Goal: Transaction & Acquisition: Obtain resource

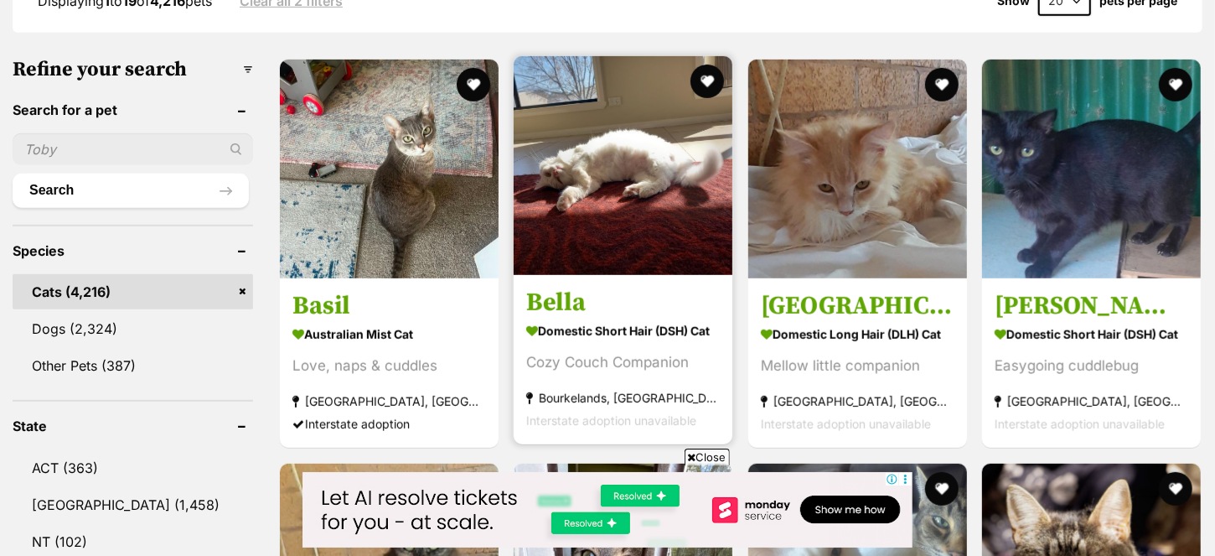
drag, startPoint x: 697, startPoint y: 452, endPoint x: 572, endPoint y: 404, distance: 133.7
click at [698, 451] on span "Close" at bounding box center [707, 456] width 45 height 17
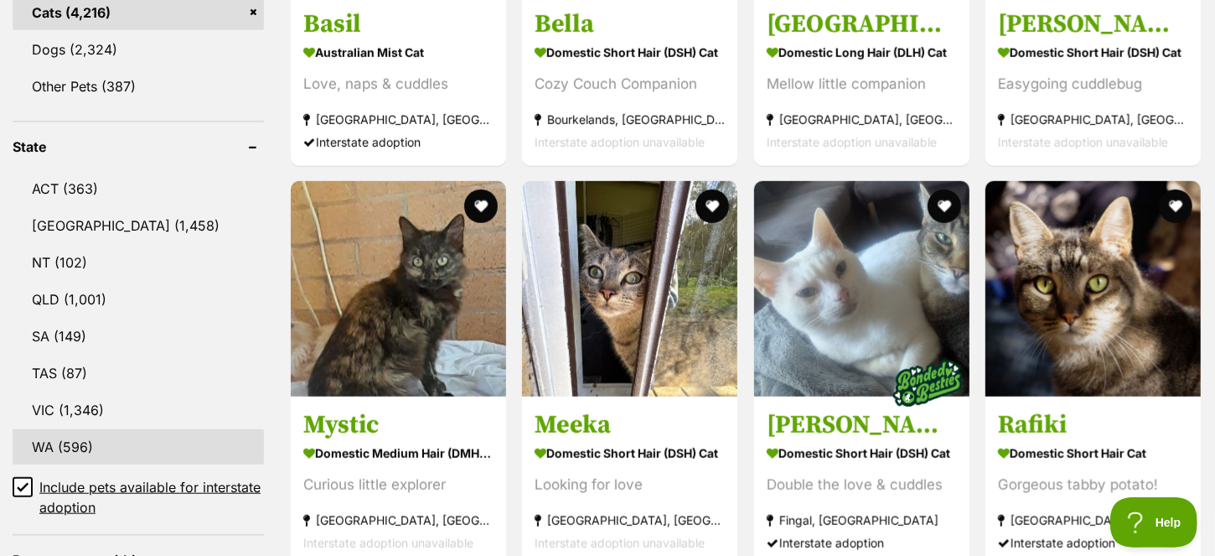
click at [70, 451] on link "WA (596)" at bounding box center [138, 446] width 251 height 35
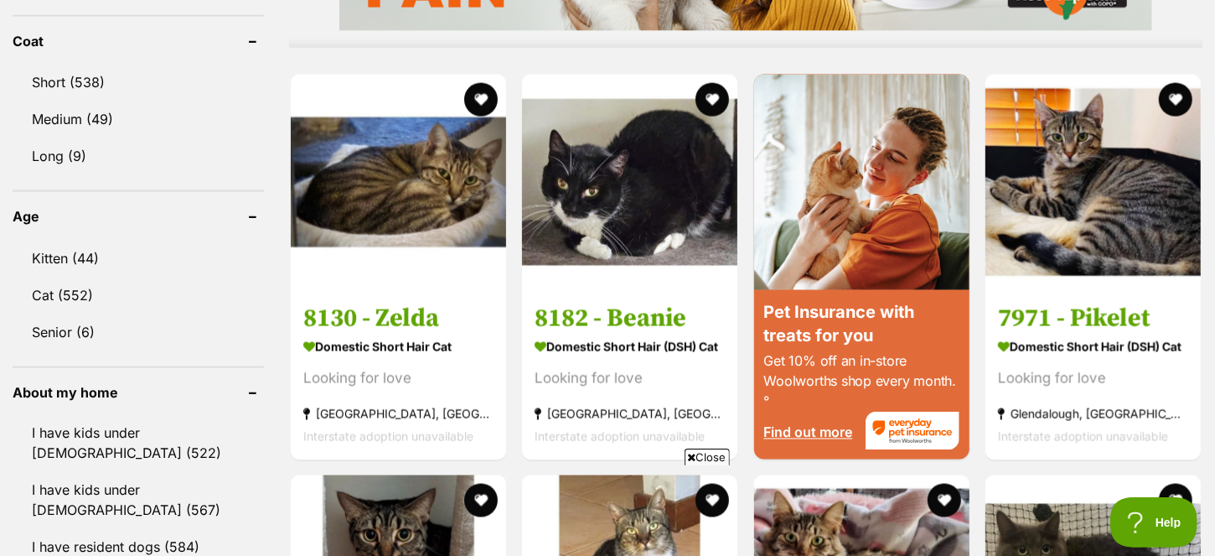
scroll to position [1780, 0]
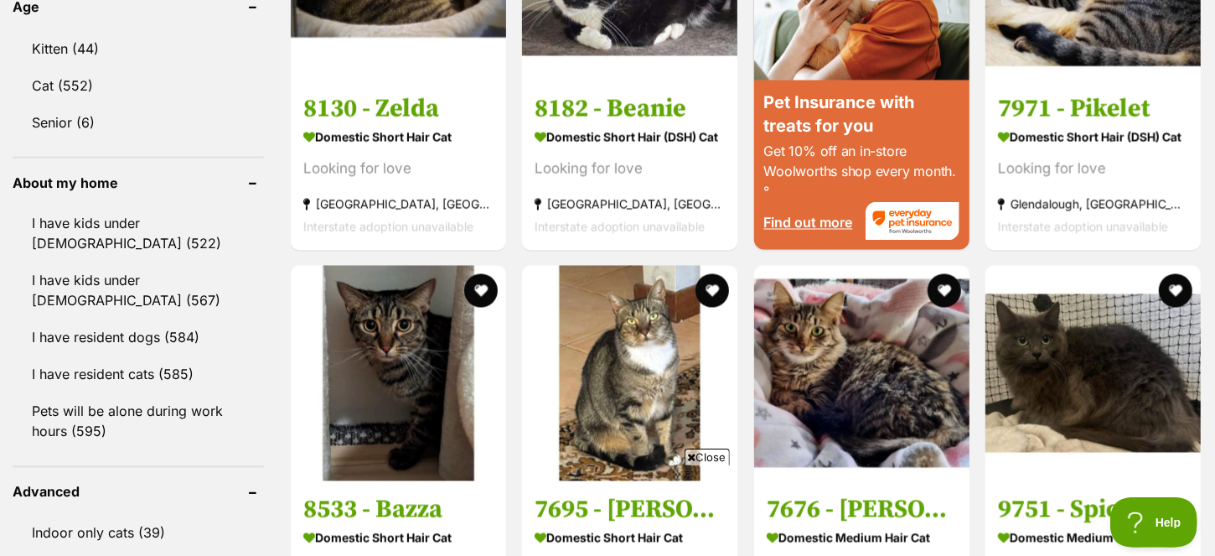
click at [707, 452] on span "Close" at bounding box center [707, 456] width 45 height 17
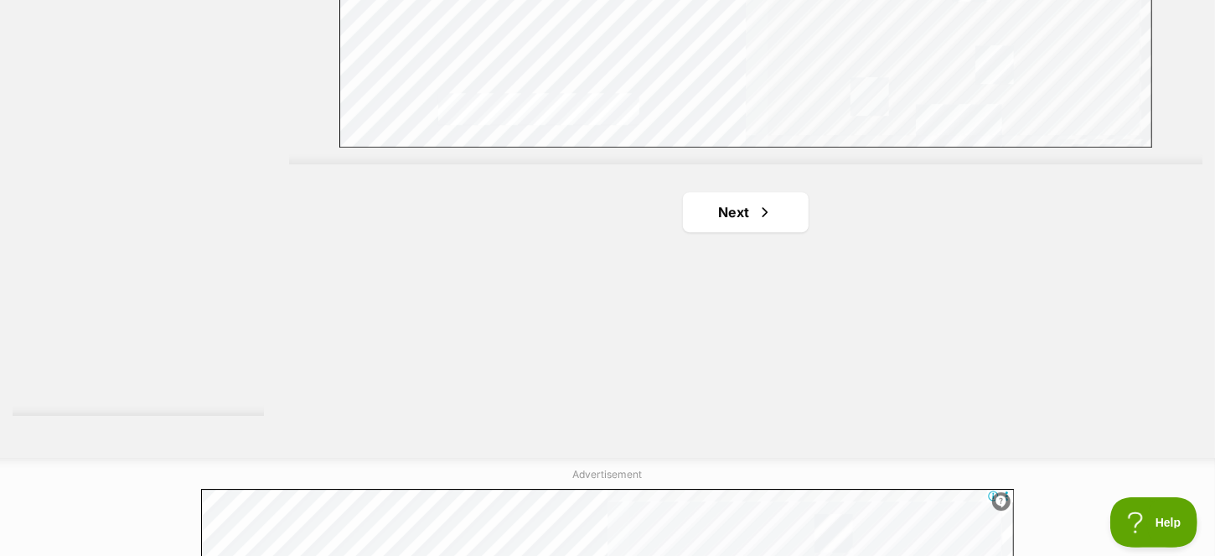
scroll to position [3143, 0]
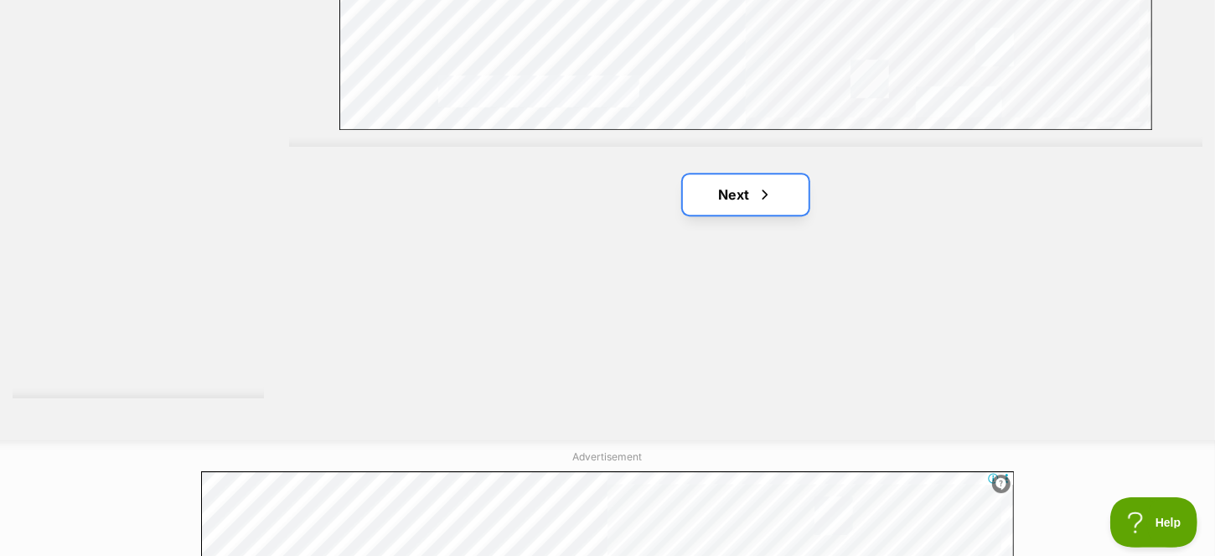
click at [696, 200] on link "Next" at bounding box center [746, 194] width 126 height 40
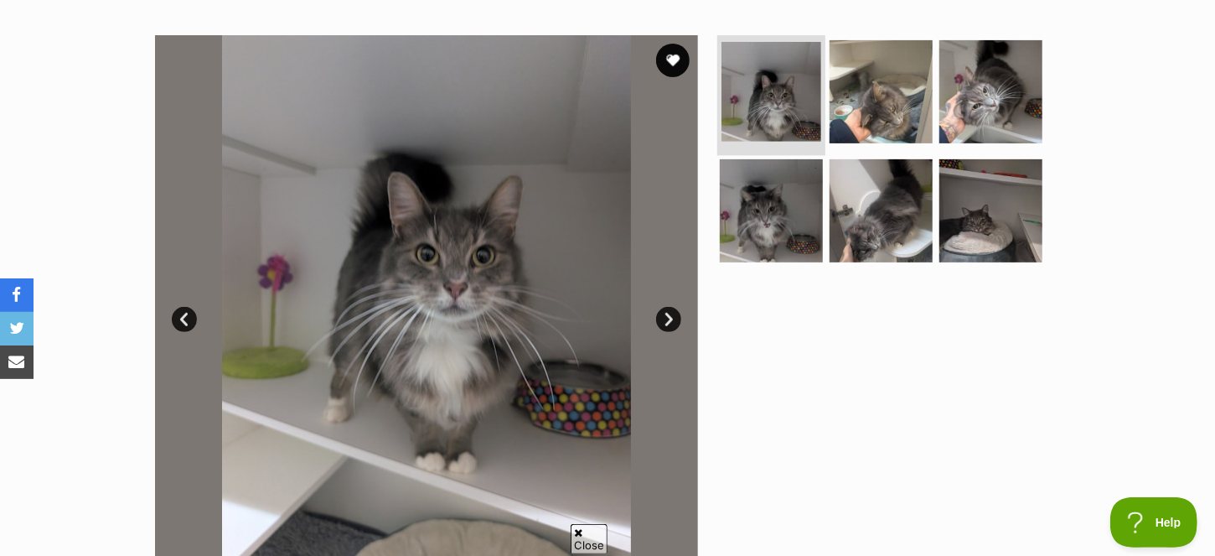
click at [759, 108] on img at bounding box center [772, 92] width 100 height 100
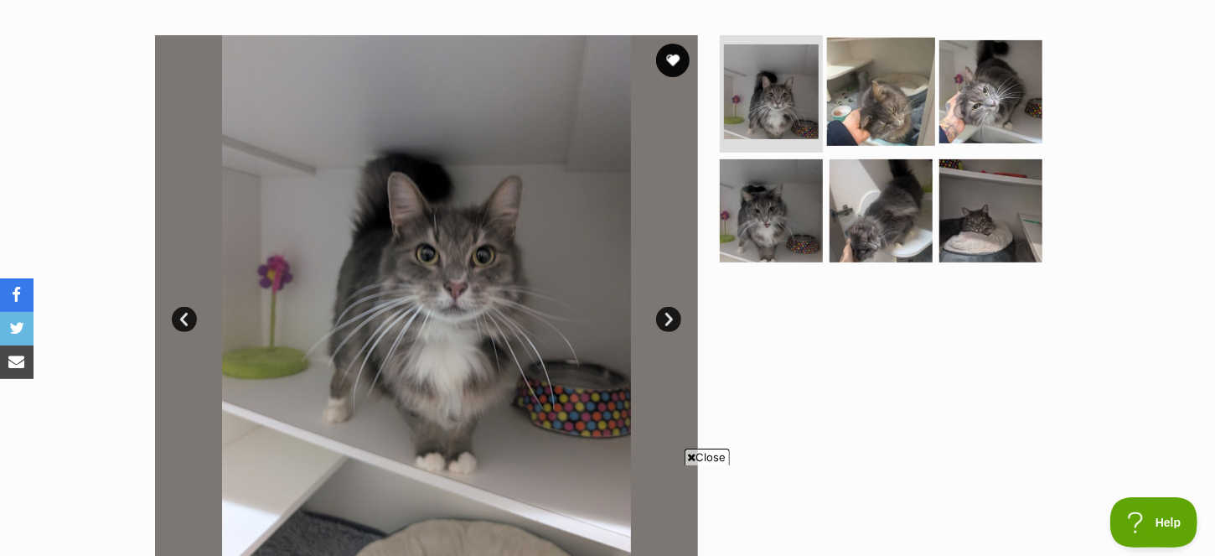
click at [873, 120] on img at bounding box center [881, 92] width 108 height 108
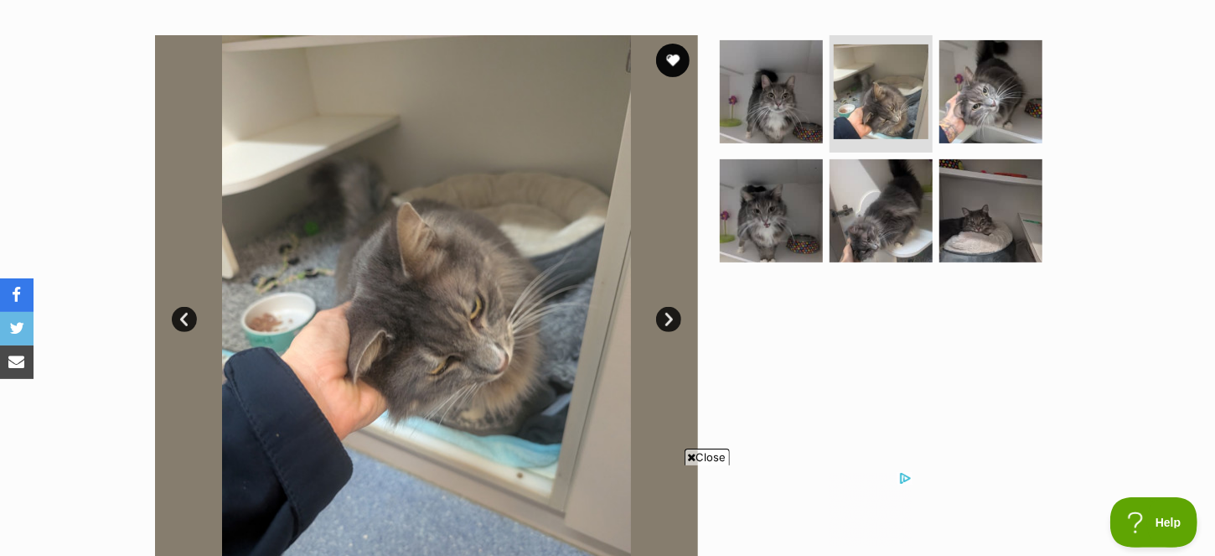
click at [1041, 107] on ul at bounding box center [889, 154] width 344 height 238
click at [1004, 104] on img at bounding box center [991, 92] width 108 height 108
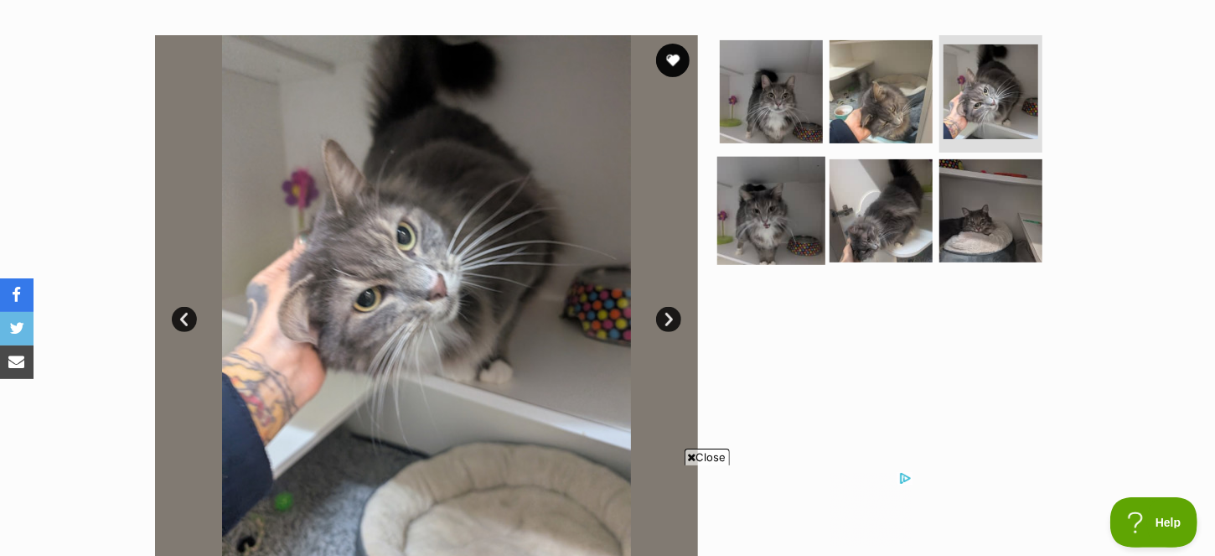
click at [775, 209] on img at bounding box center [771, 210] width 108 height 108
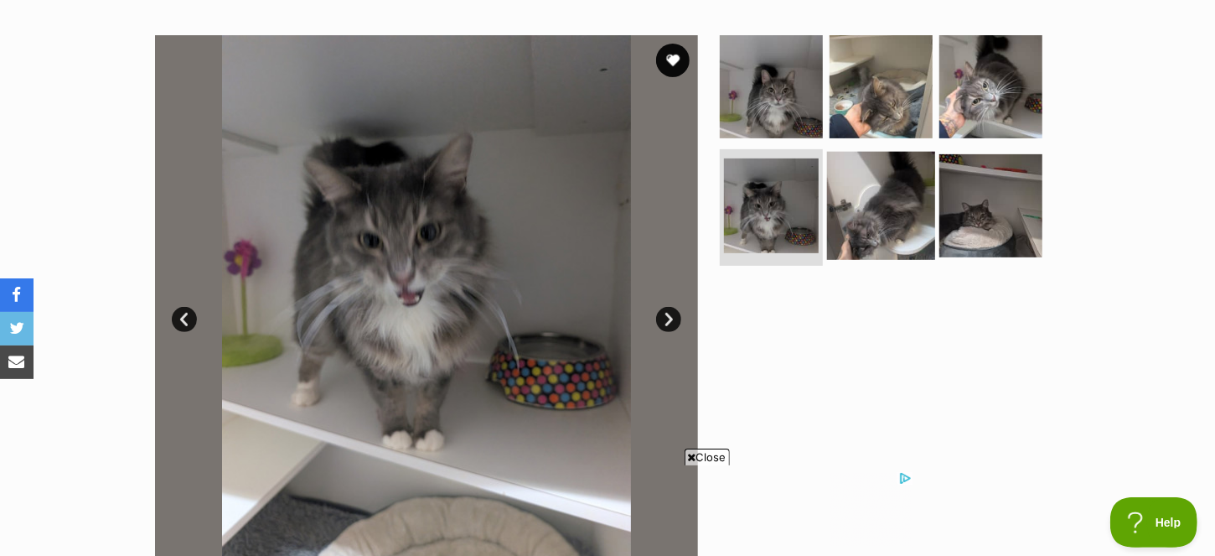
click at [853, 216] on img at bounding box center [881, 205] width 108 height 108
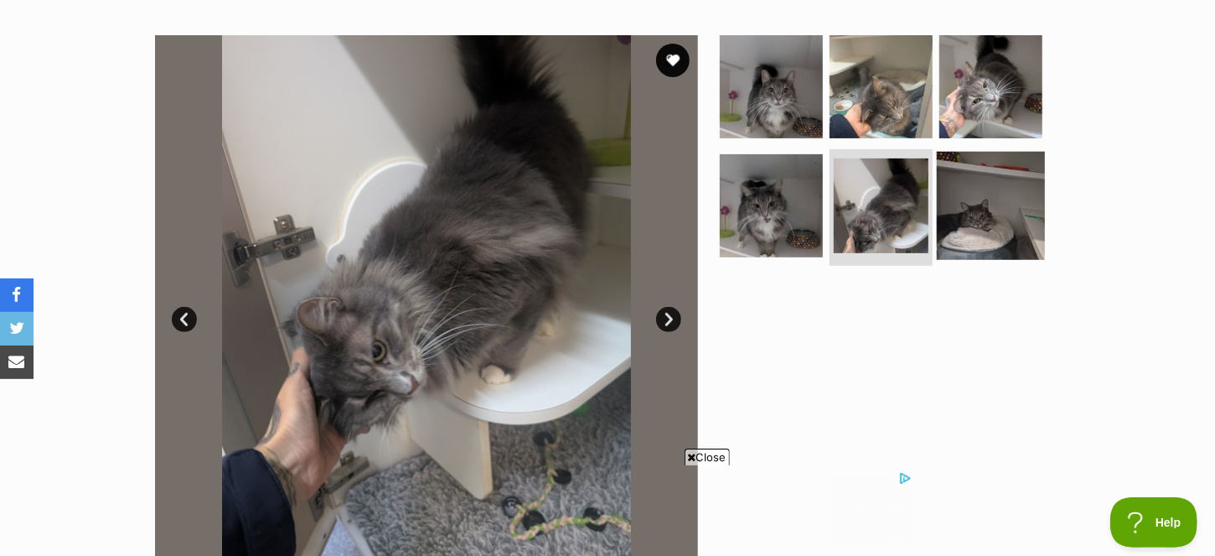
click at [957, 211] on img at bounding box center [991, 205] width 108 height 108
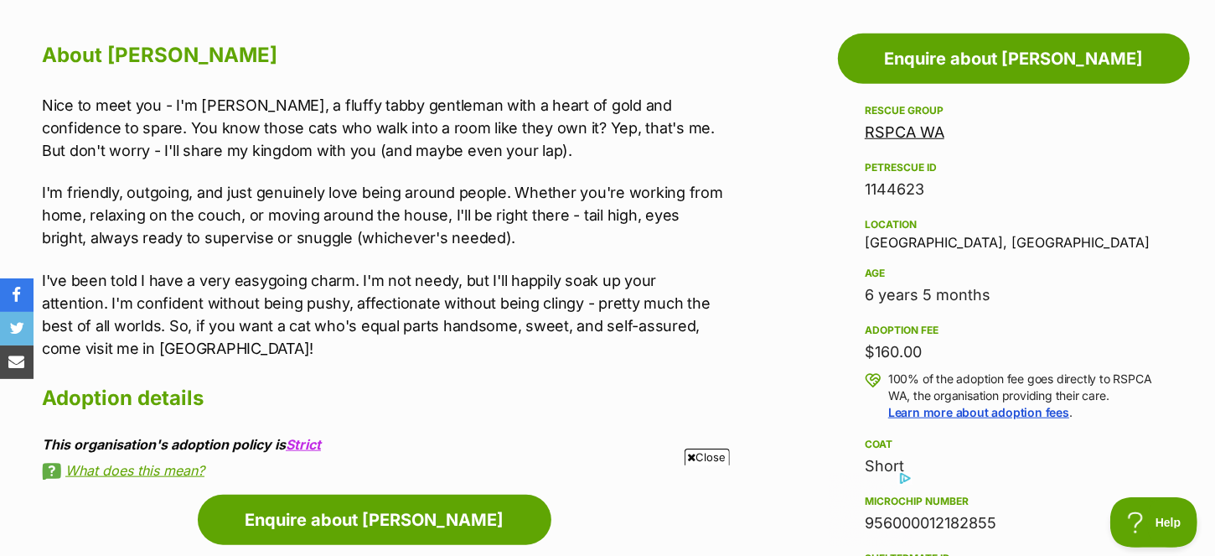
scroll to position [908, 0]
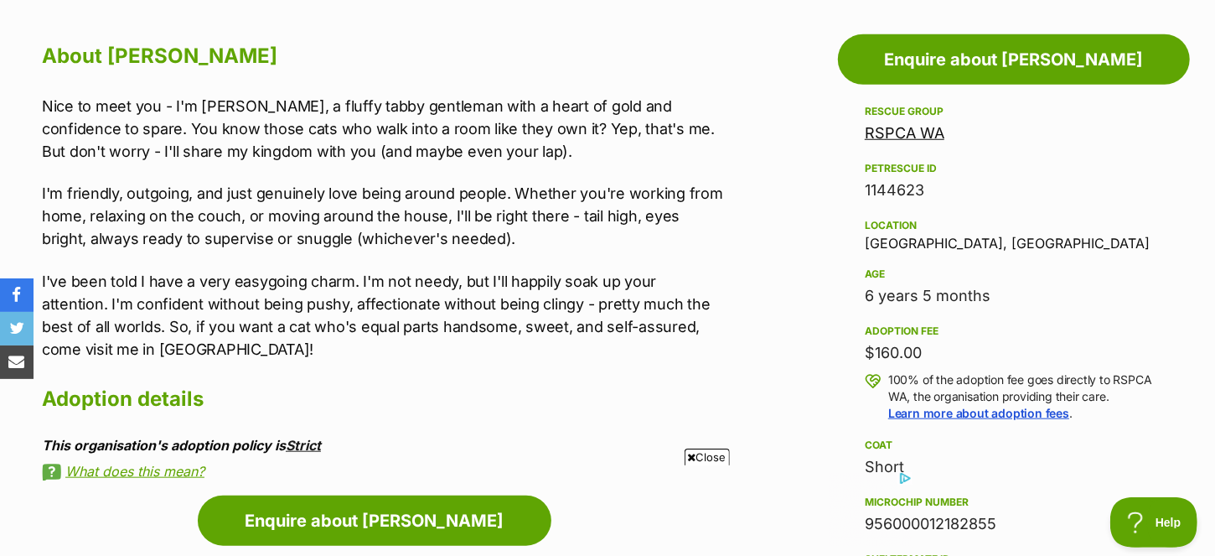
click at [300, 448] on link "Strict" at bounding box center [303, 445] width 35 height 17
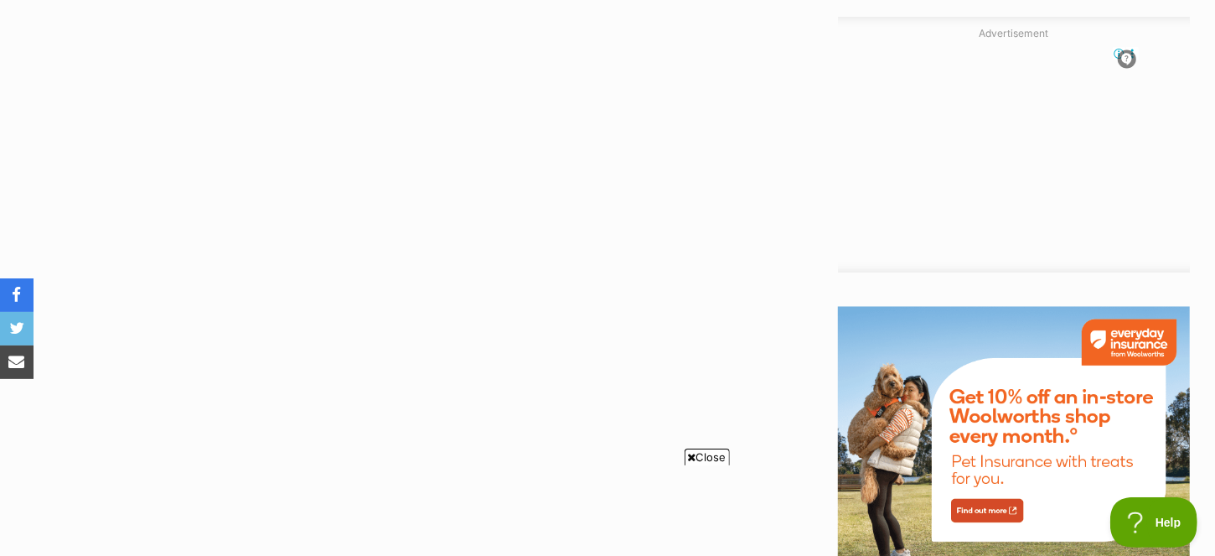
scroll to position [1799, 0]
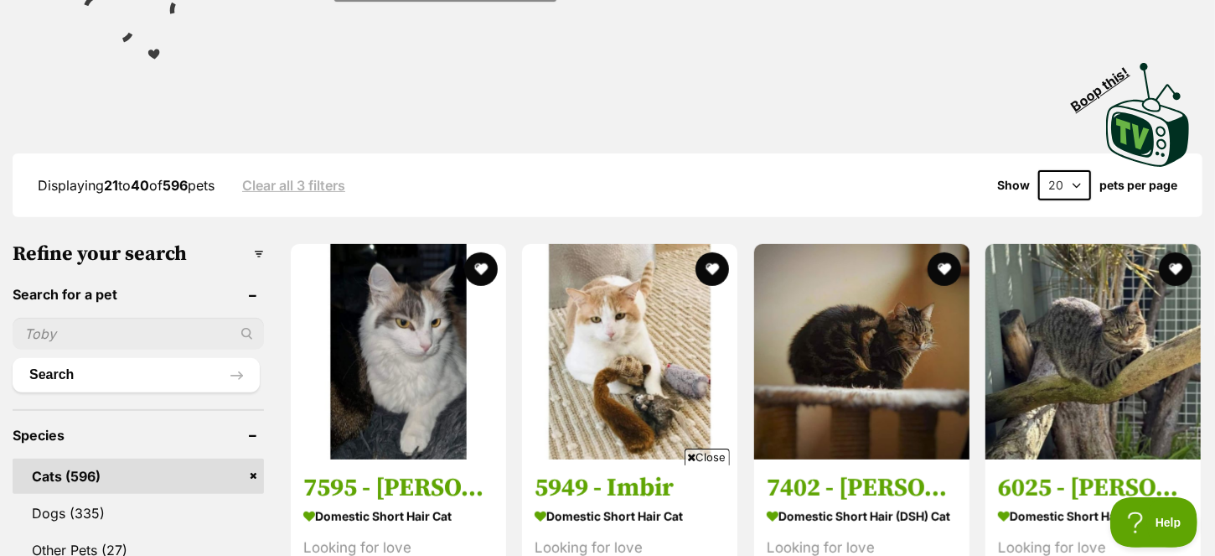
scroll to position [313, 0]
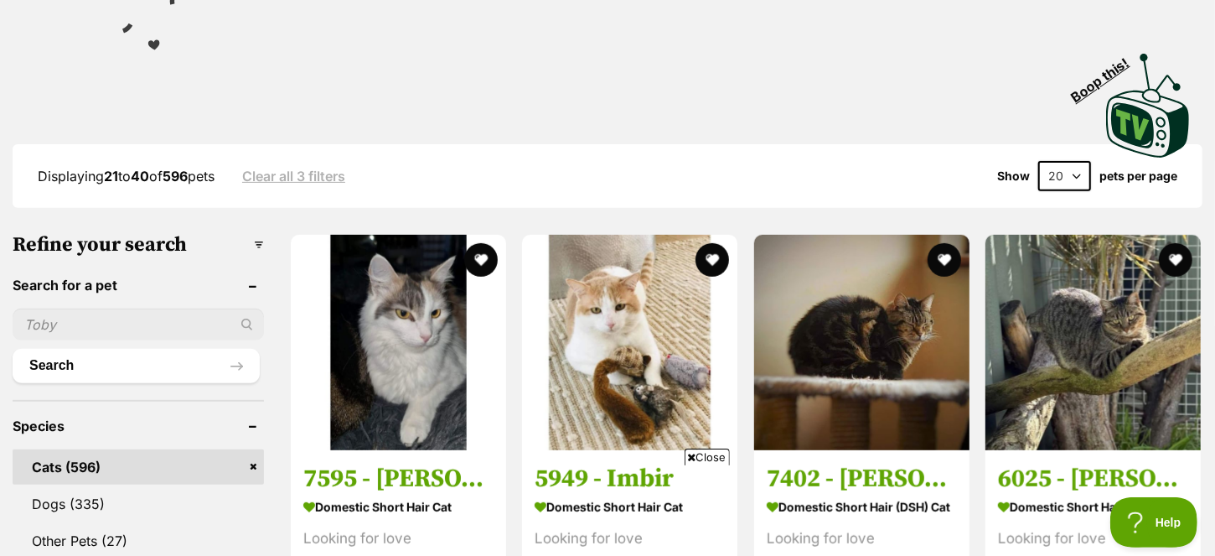
click at [700, 454] on span "Close" at bounding box center [707, 456] width 45 height 17
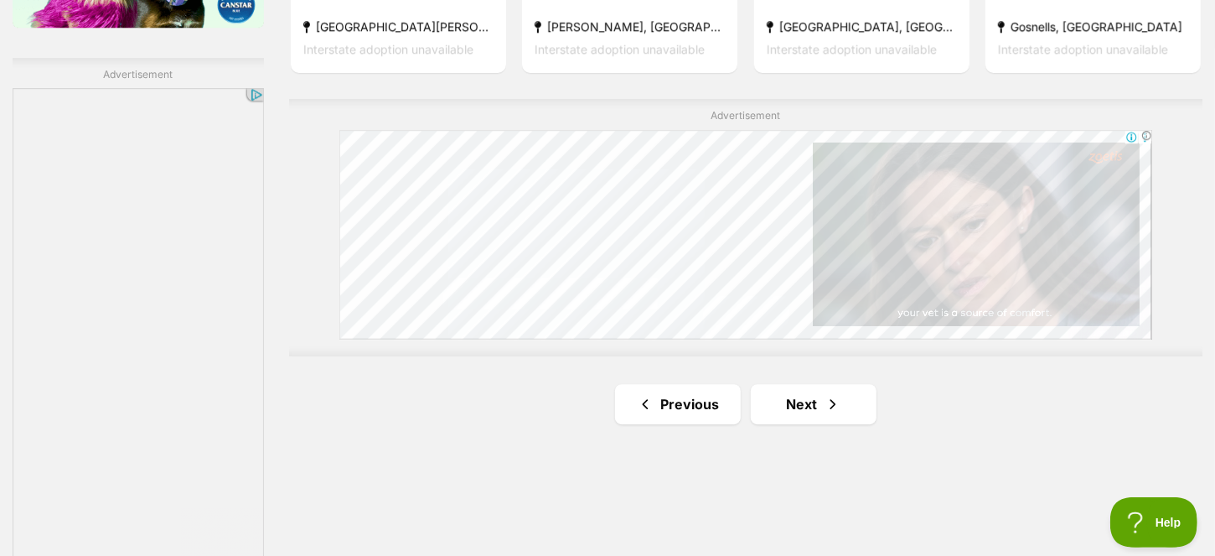
scroll to position [0, 0]
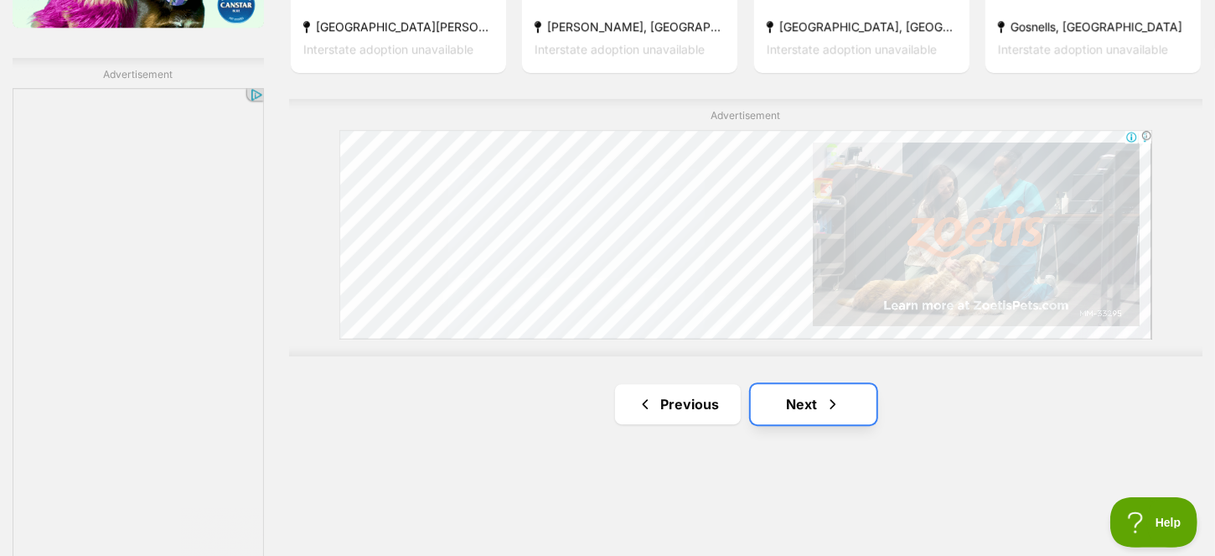
click at [792, 384] on link "Next" at bounding box center [814, 404] width 126 height 40
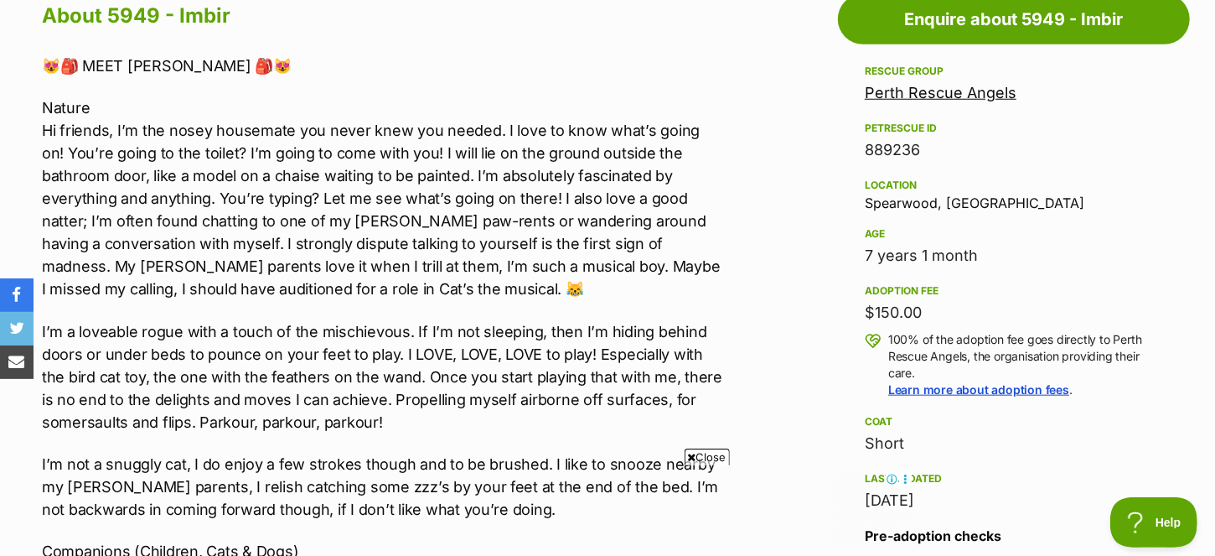
scroll to position [953, 0]
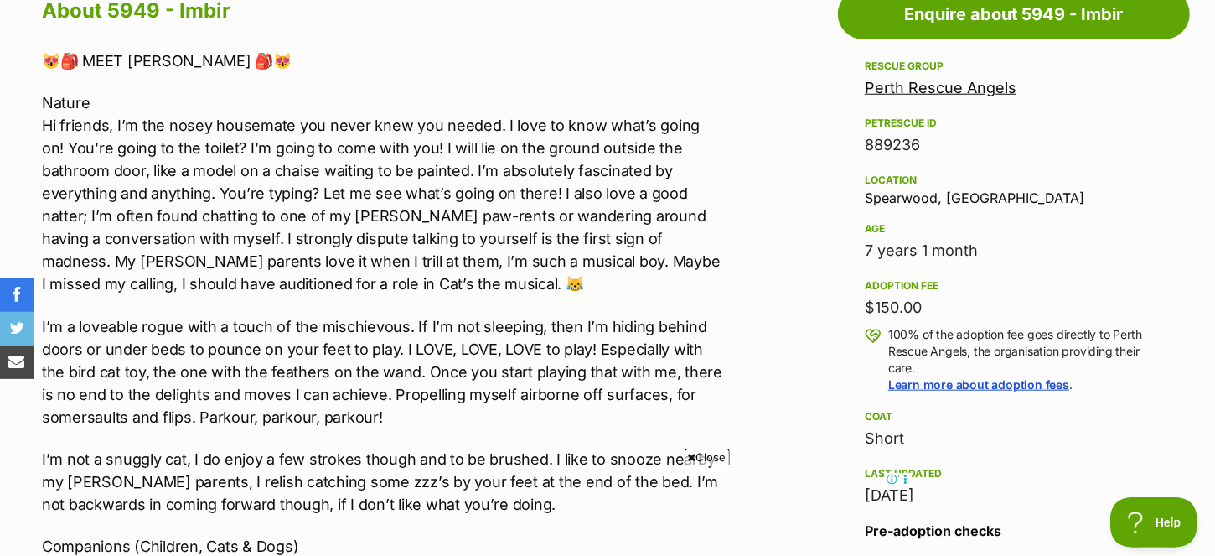
click at [709, 452] on span "Close" at bounding box center [707, 456] width 45 height 17
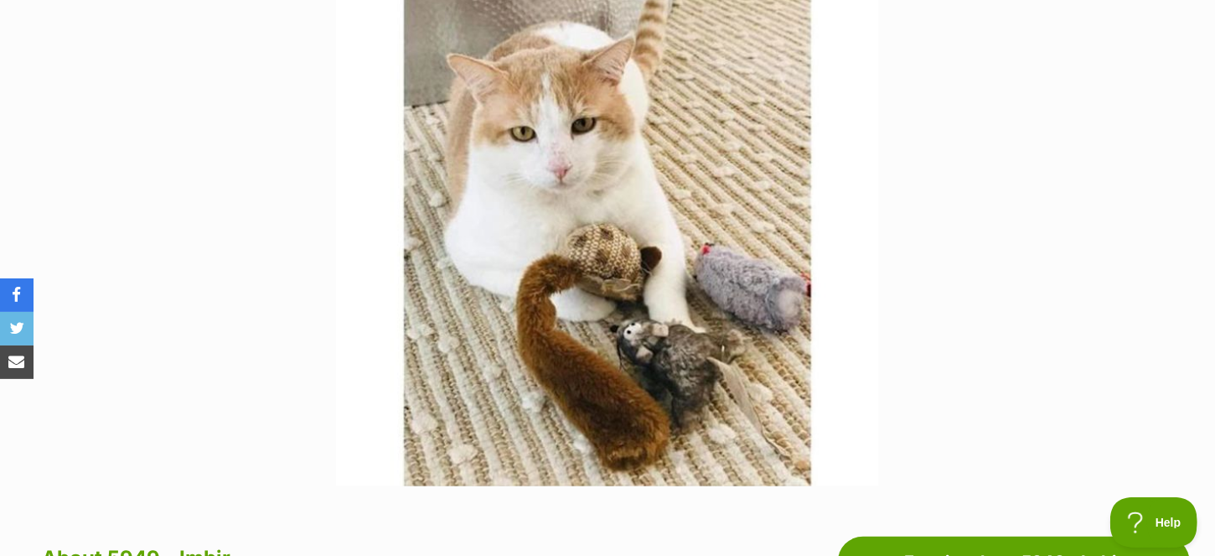
scroll to position [505, 0]
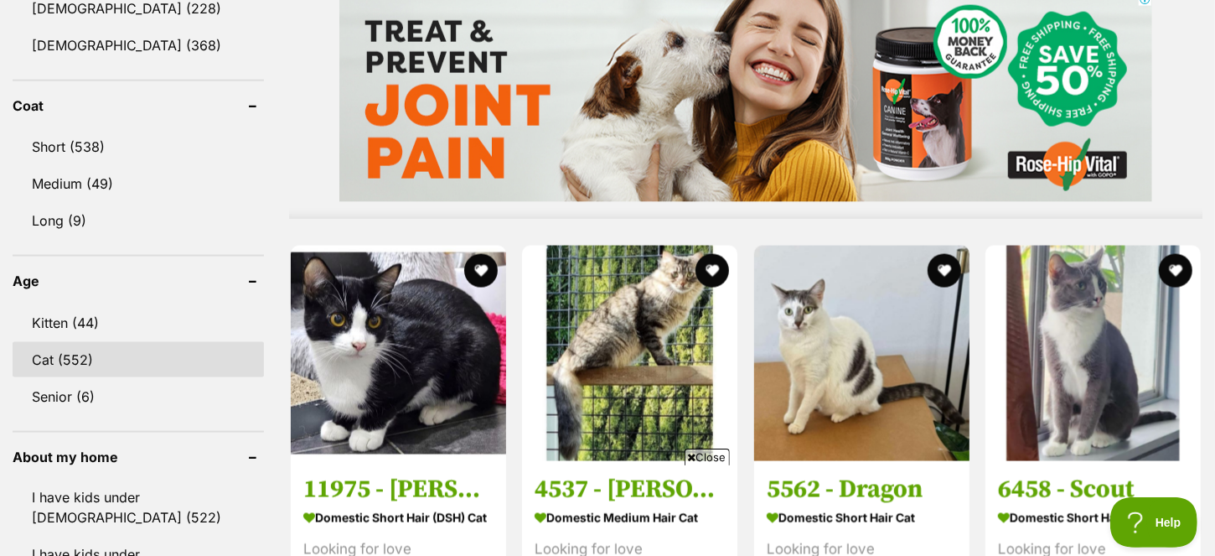
scroll to position [1501, 0]
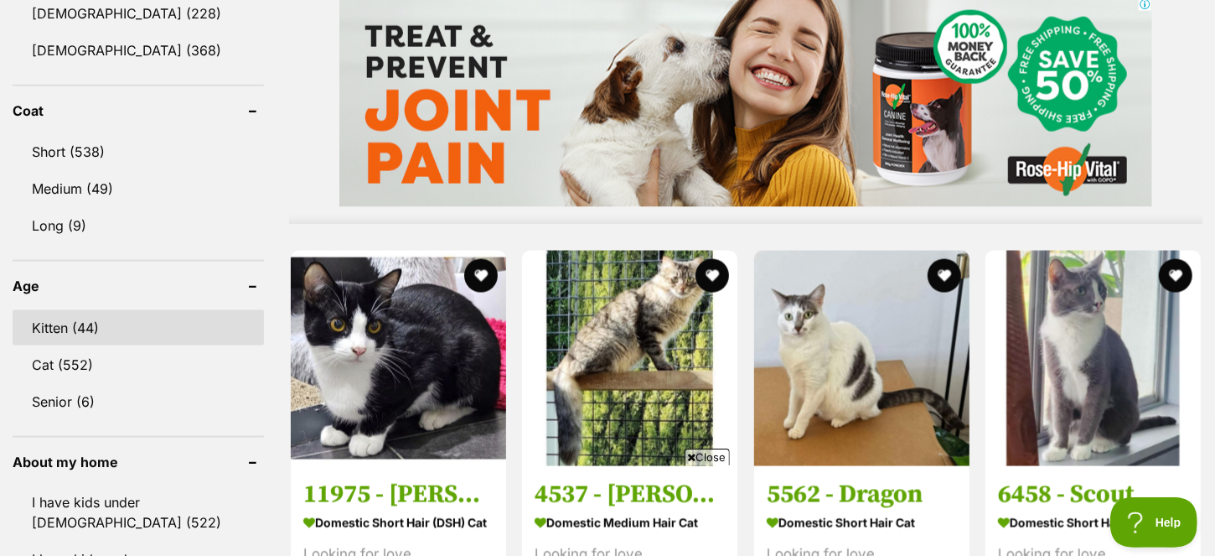
click at [86, 314] on link "Kitten (44)" at bounding box center [138, 327] width 251 height 35
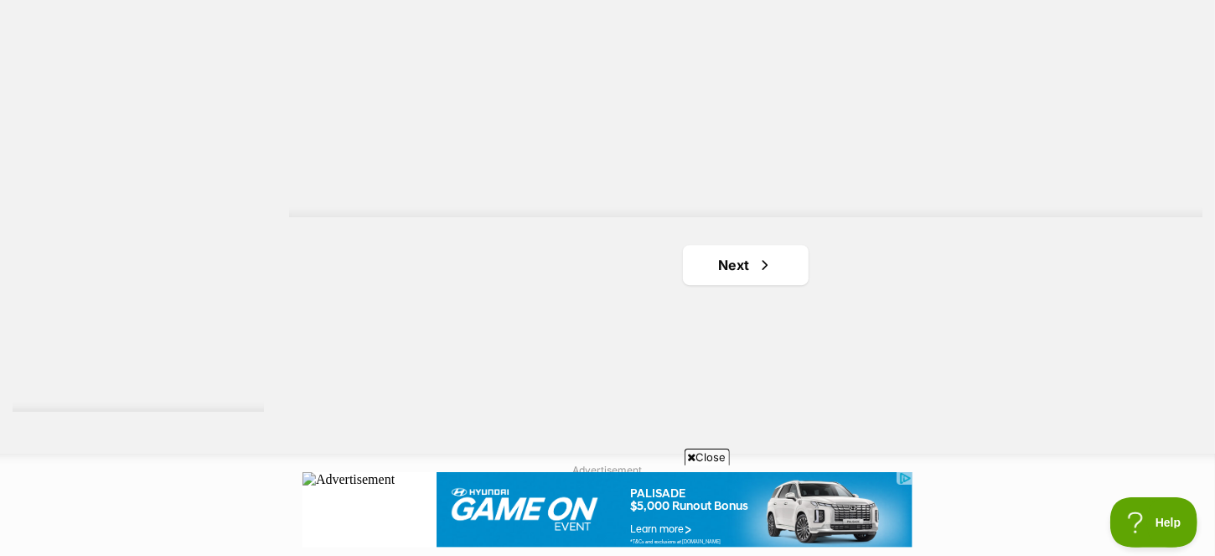
scroll to position [3074, 0]
click at [773, 255] on span "Next page" at bounding box center [765, 263] width 17 height 20
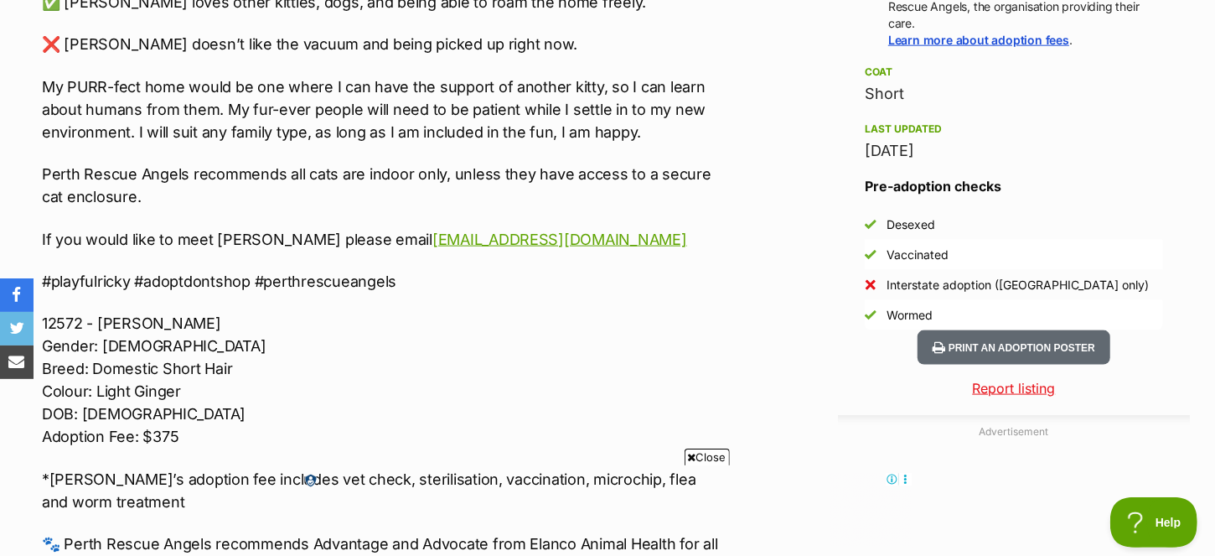
scroll to position [1321, 0]
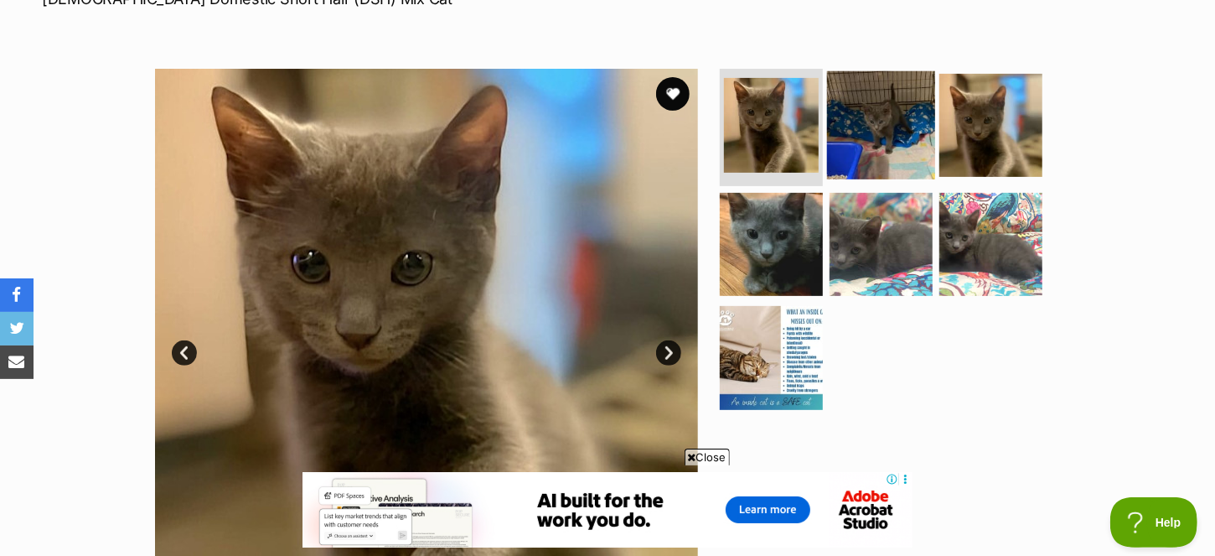
click at [871, 152] on img at bounding box center [881, 125] width 108 height 108
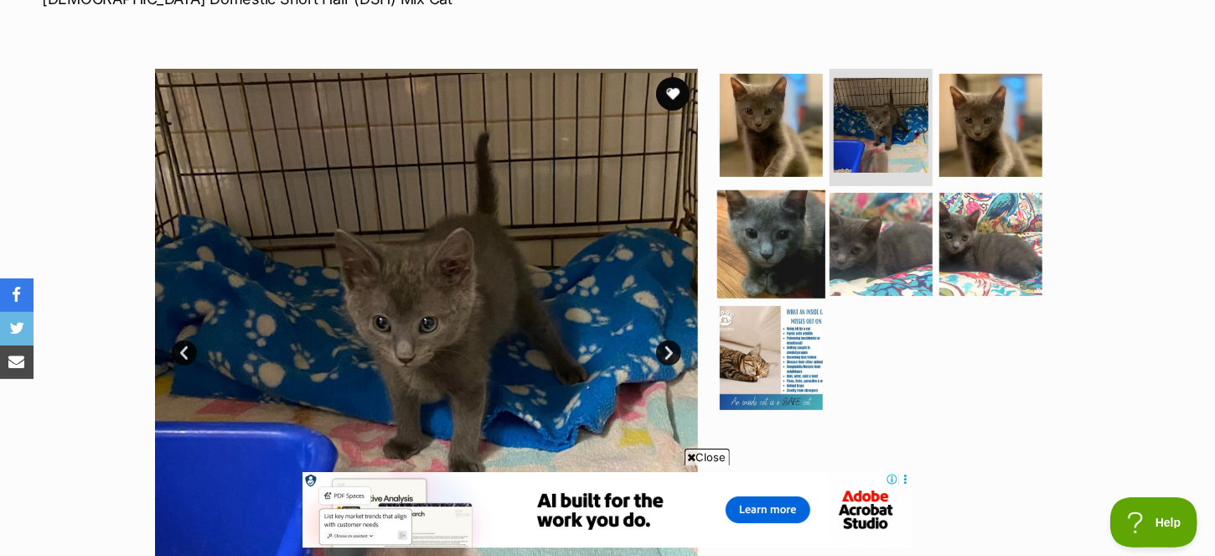
click at [779, 230] on img at bounding box center [771, 243] width 108 height 108
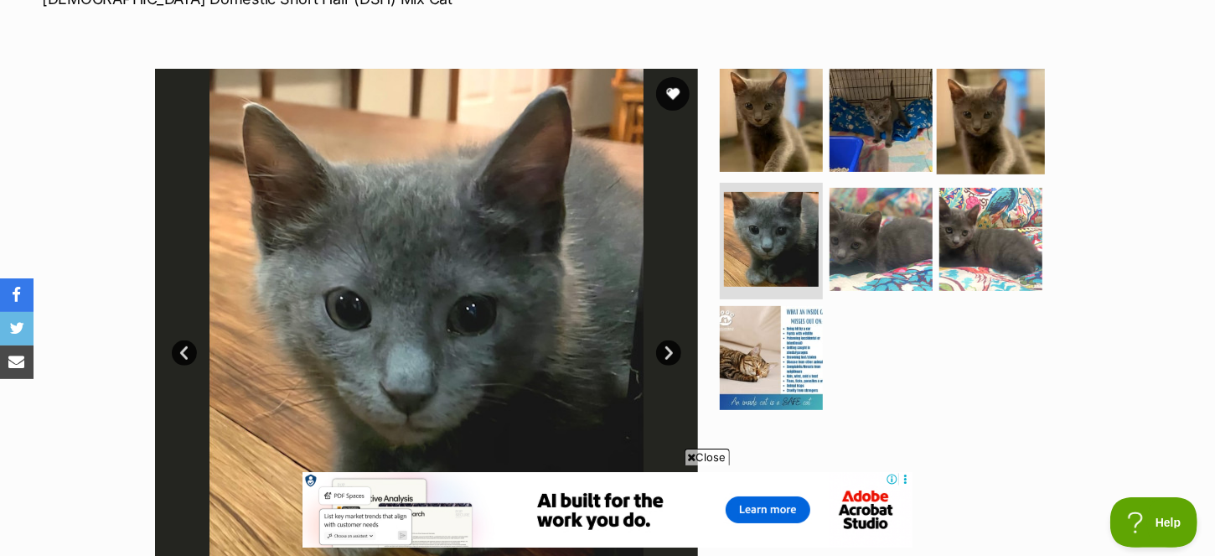
click at [992, 106] on img at bounding box center [991, 120] width 108 height 108
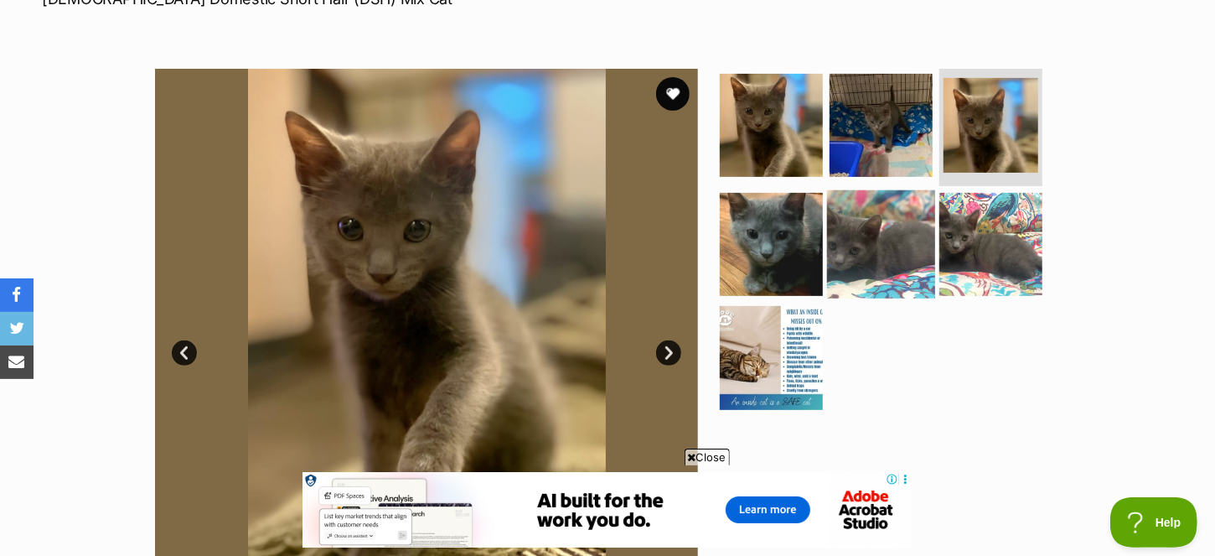
click at [863, 233] on img at bounding box center [881, 243] width 108 height 108
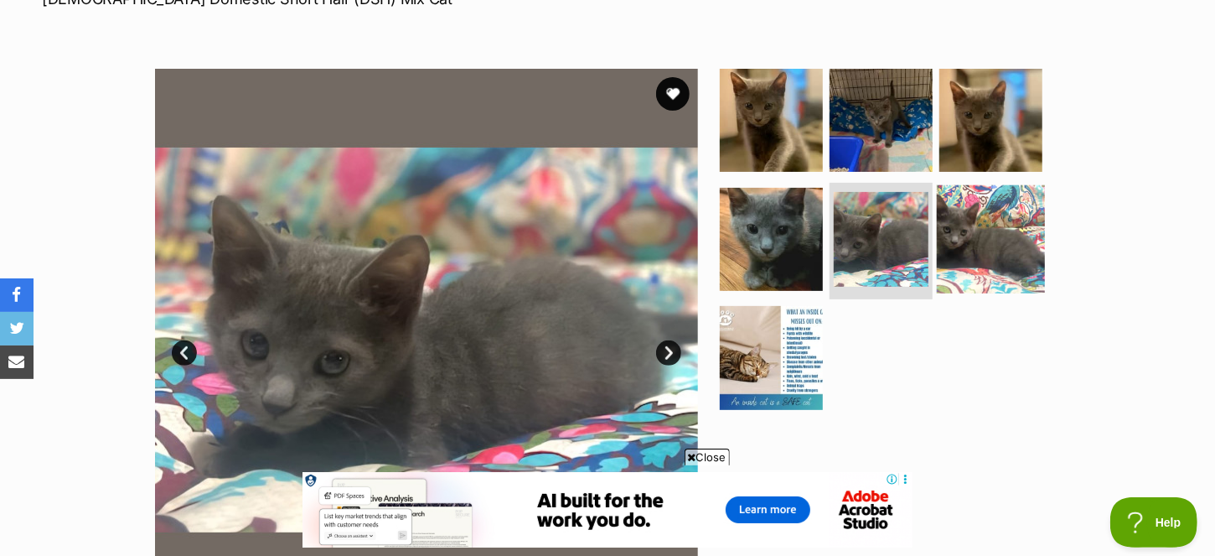
click at [997, 243] on img at bounding box center [991, 238] width 108 height 108
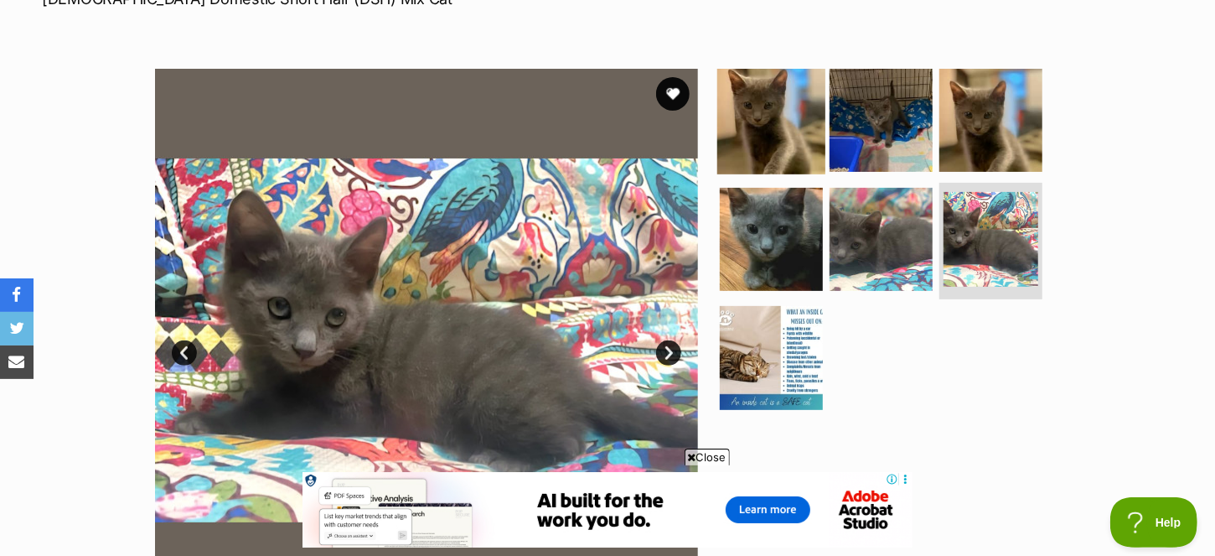
click at [777, 120] on img at bounding box center [771, 120] width 108 height 108
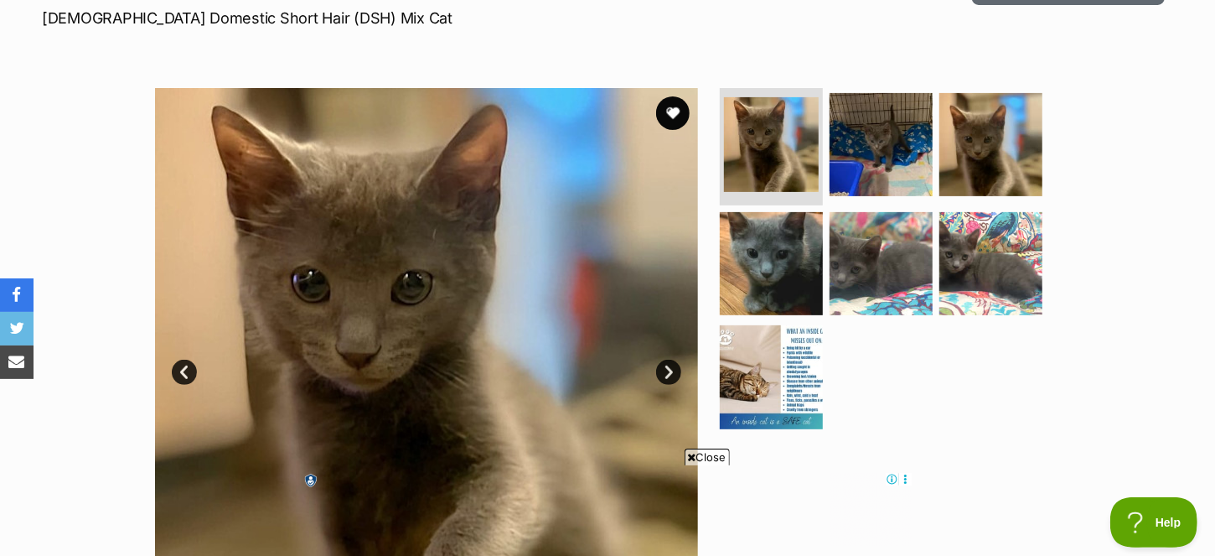
scroll to position [261, 0]
click at [710, 451] on span "Close" at bounding box center [707, 456] width 45 height 17
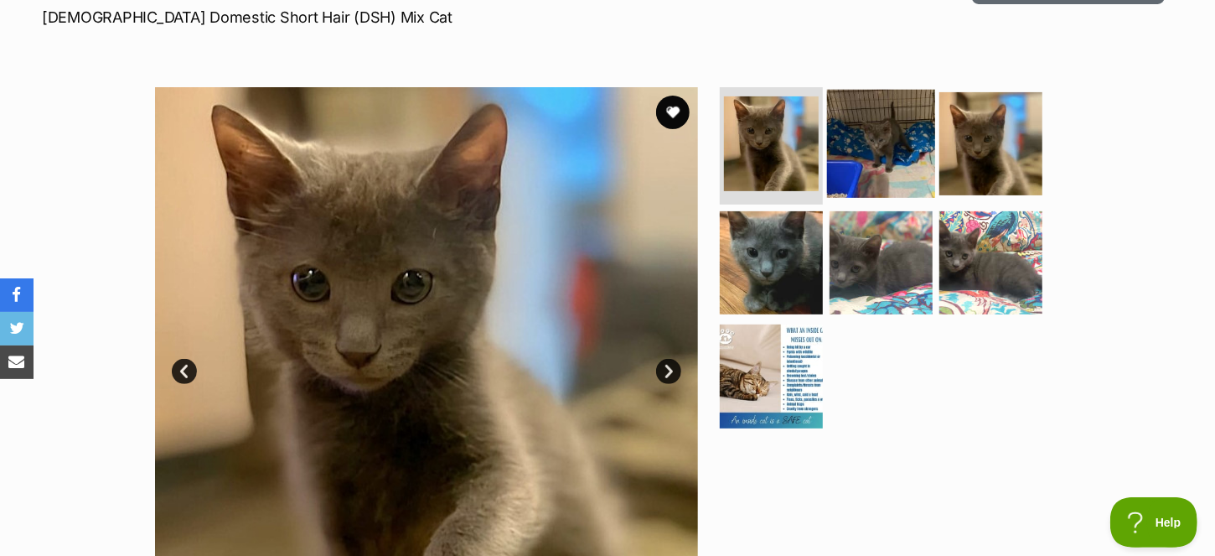
click at [888, 152] on img at bounding box center [881, 144] width 108 height 108
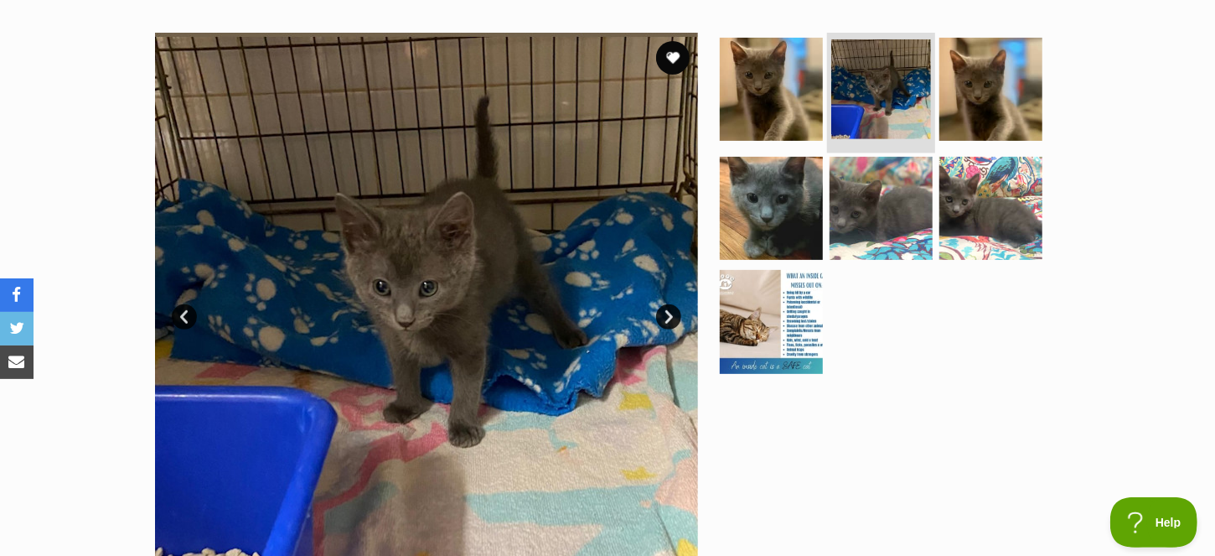
scroll to position [317, 0]
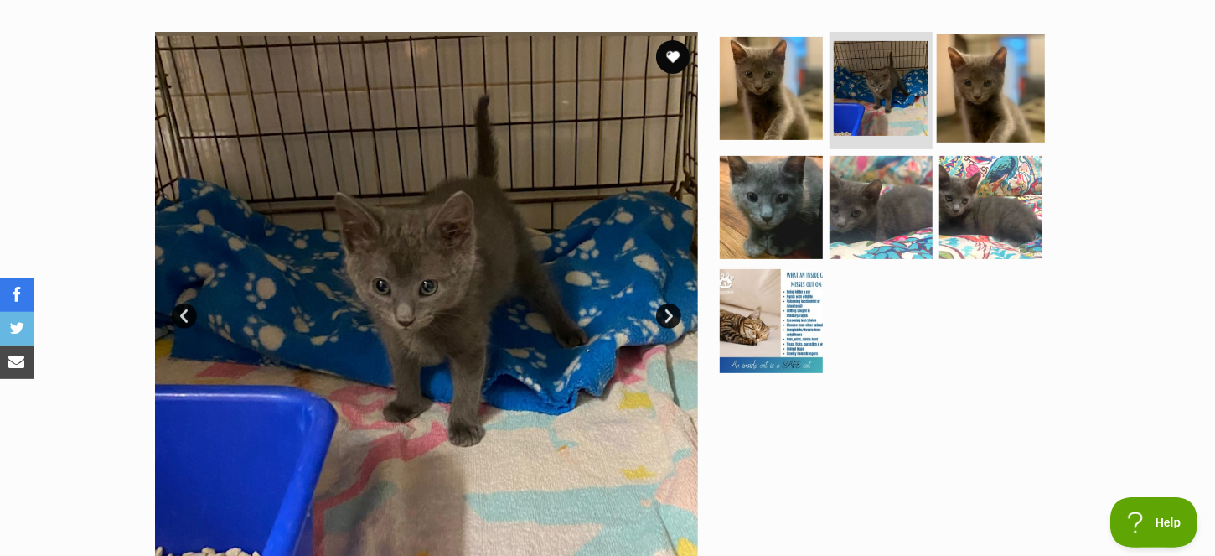
click at [977, 100] on img at bounding box center [991, 88] width 108 height 108
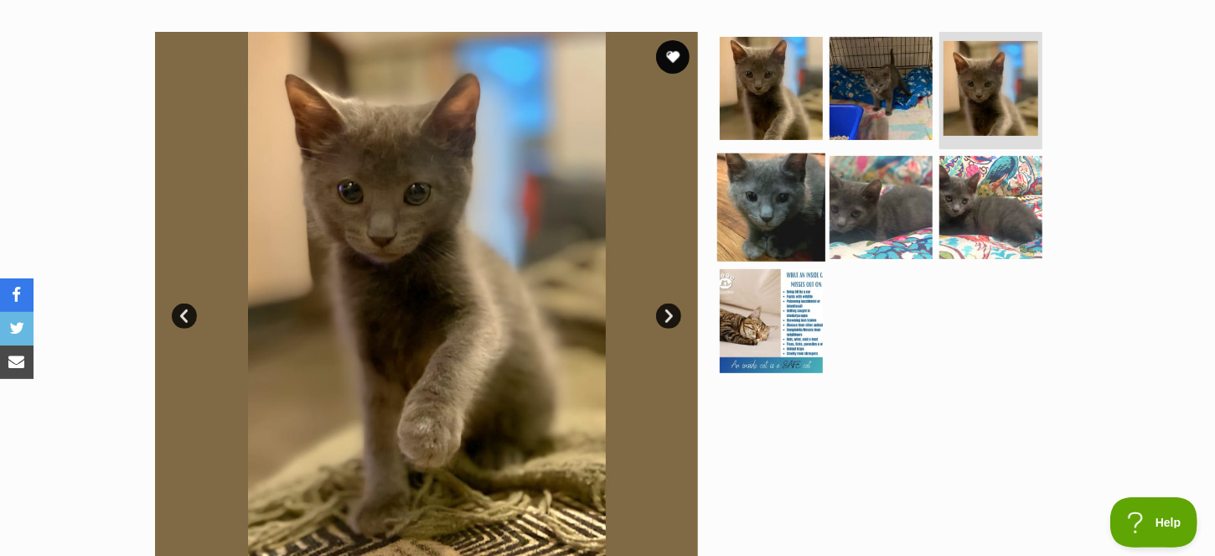
click at [789, 197] on img at bounding box center [771, 207] width 108 height 108
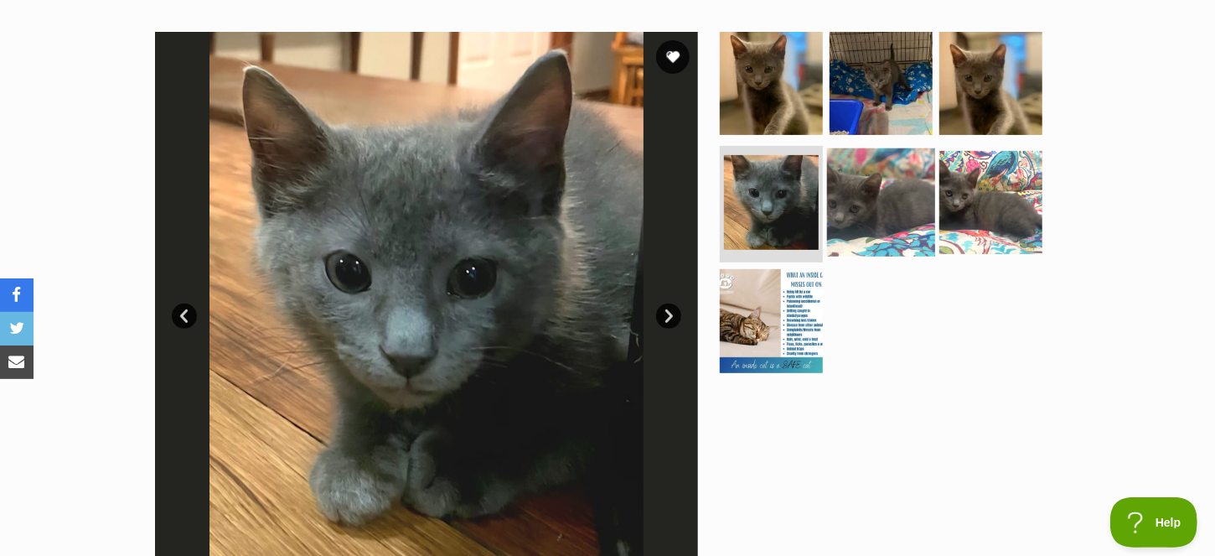
click at [862, 215] on img at bounding box center [881, 202] width 108 height 108
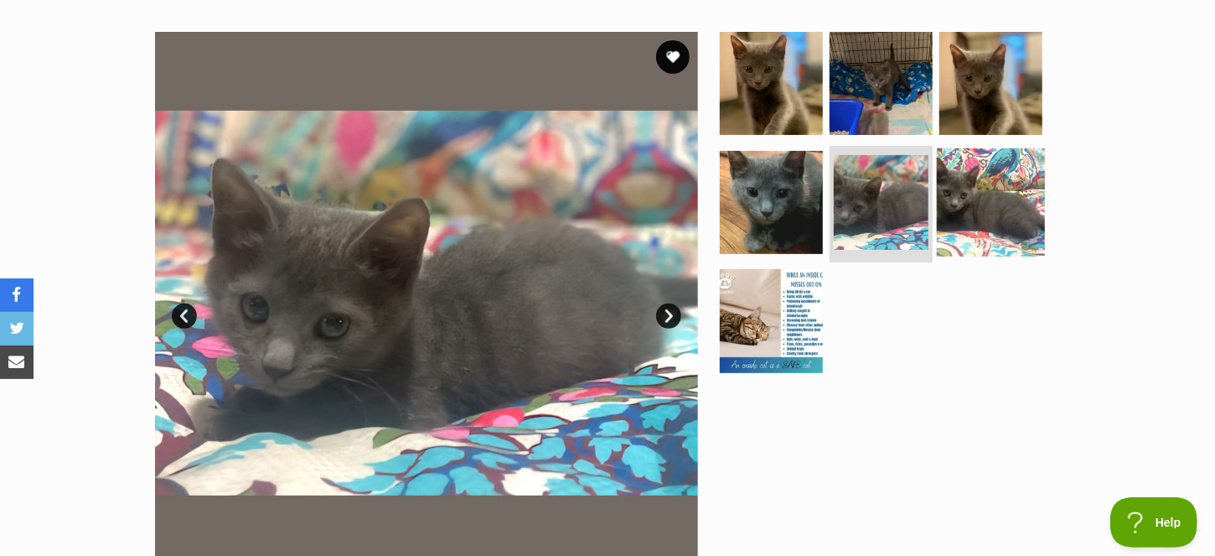
click at [1000, 199] on img at bounding box center [991, 202] width 108 height 108
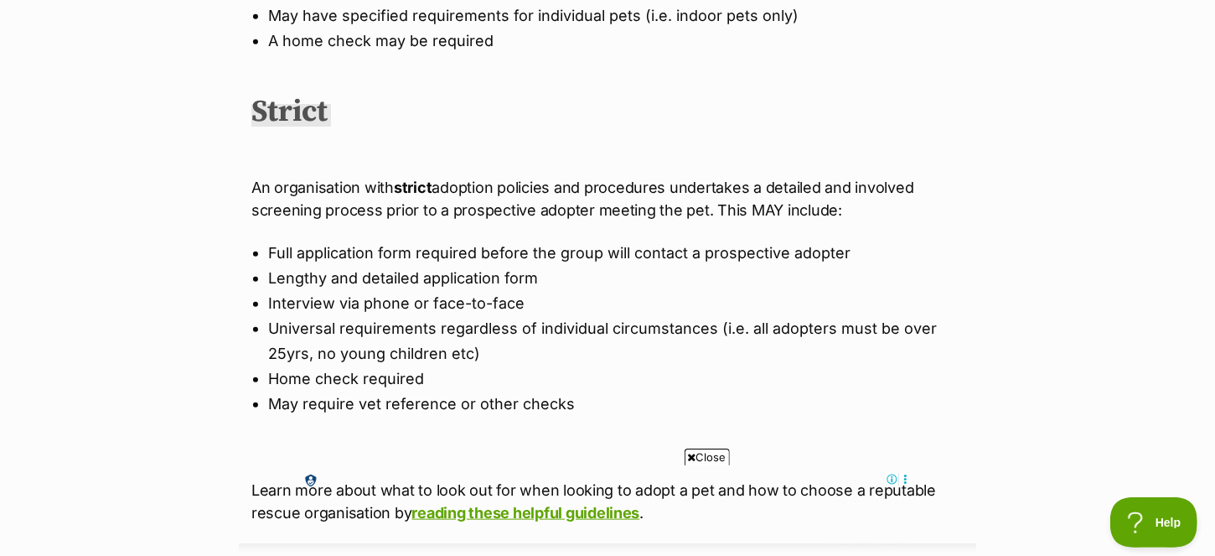
scroll to position [1082, 0]
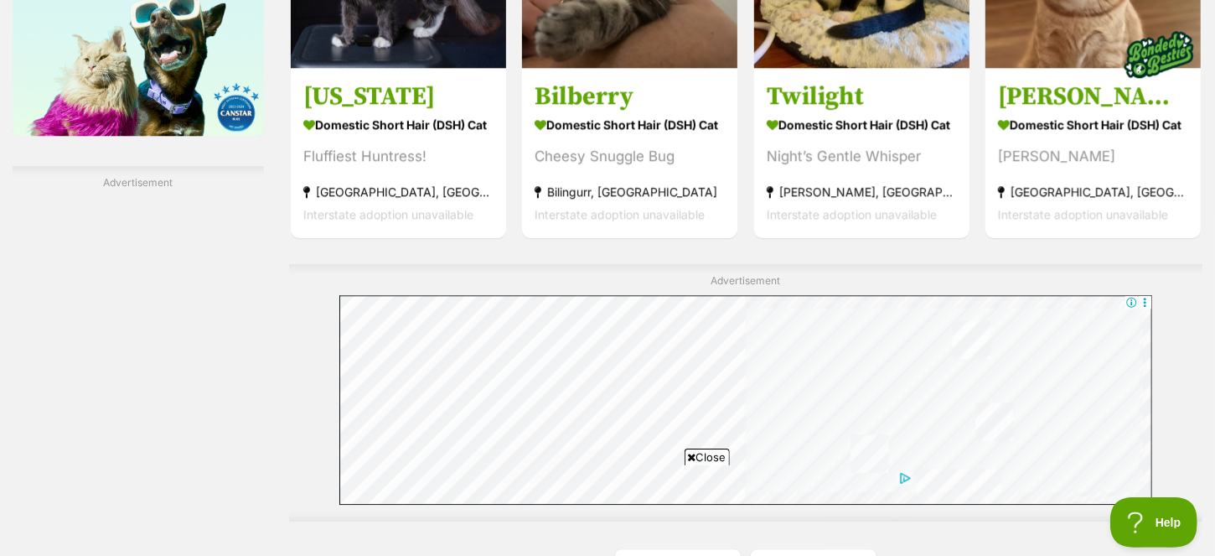
scroll to position [3104, 0]
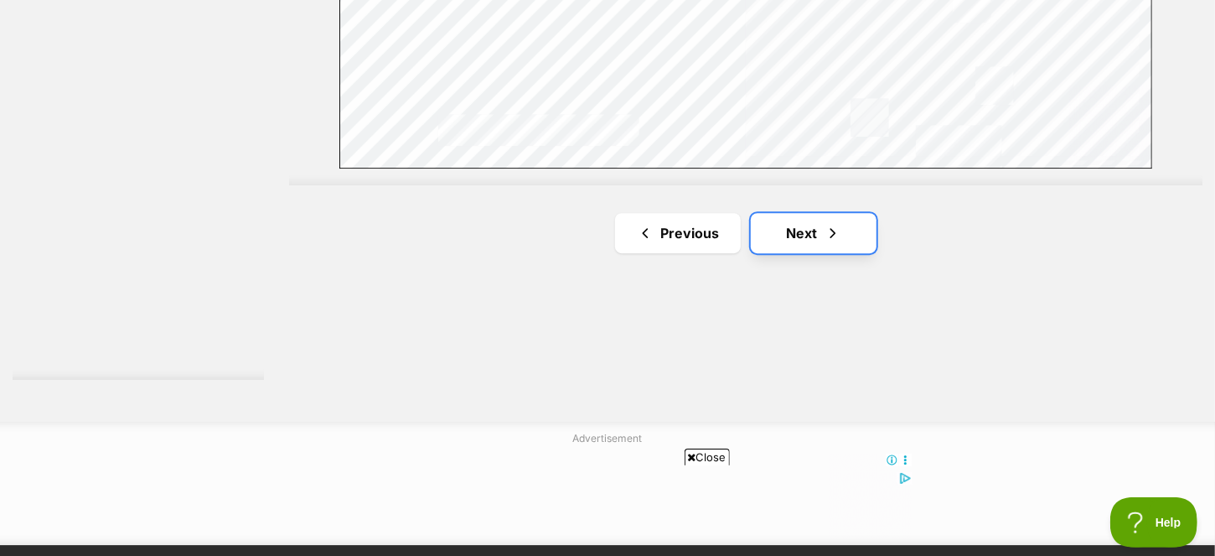
click at [807, 234] on link "Next" at bounding box center [814, 233] width 126 height 40
